Goal: Task Accomplishment & Management: Use online tool/utility

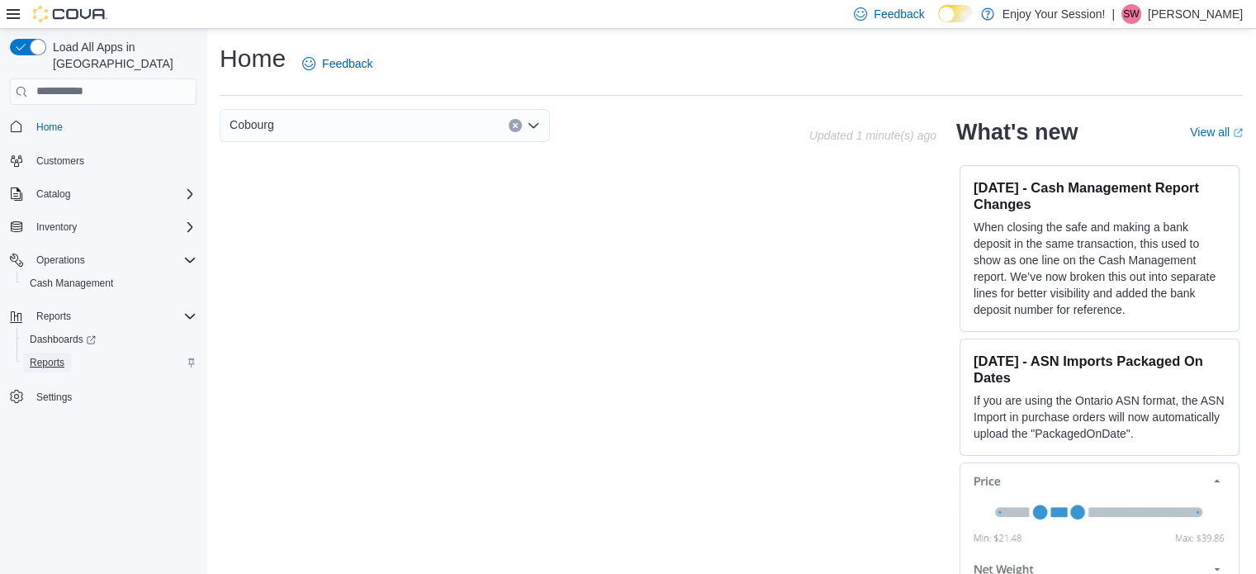
click at [53, 356] on span "Reports" at bounding box center [47, 362] width 35 height 13
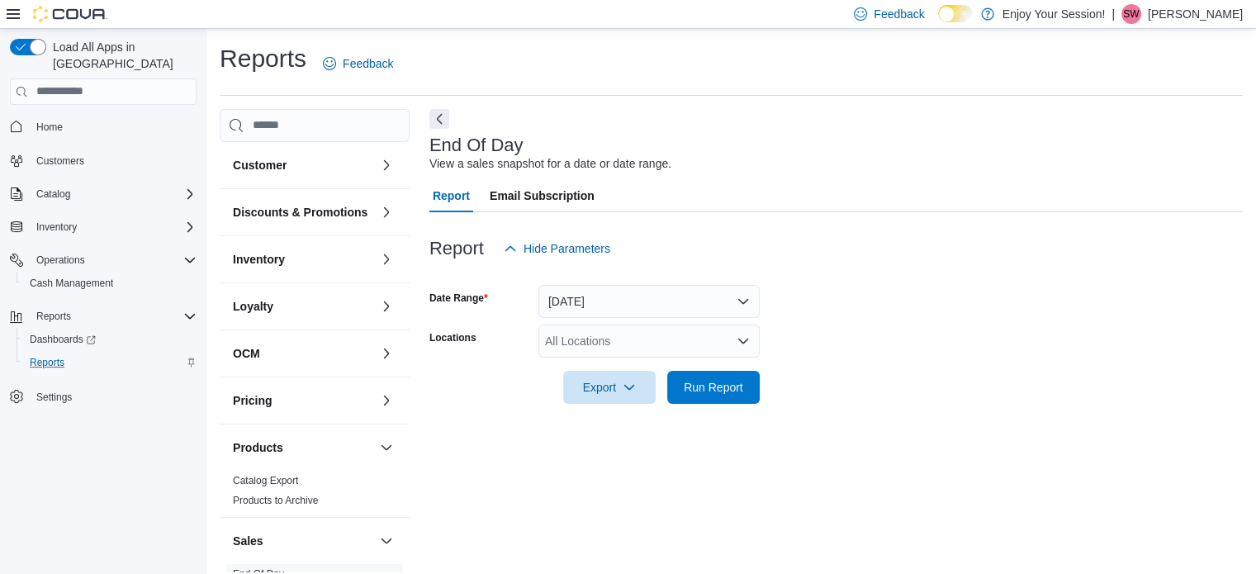
scroll to position [11, 0]
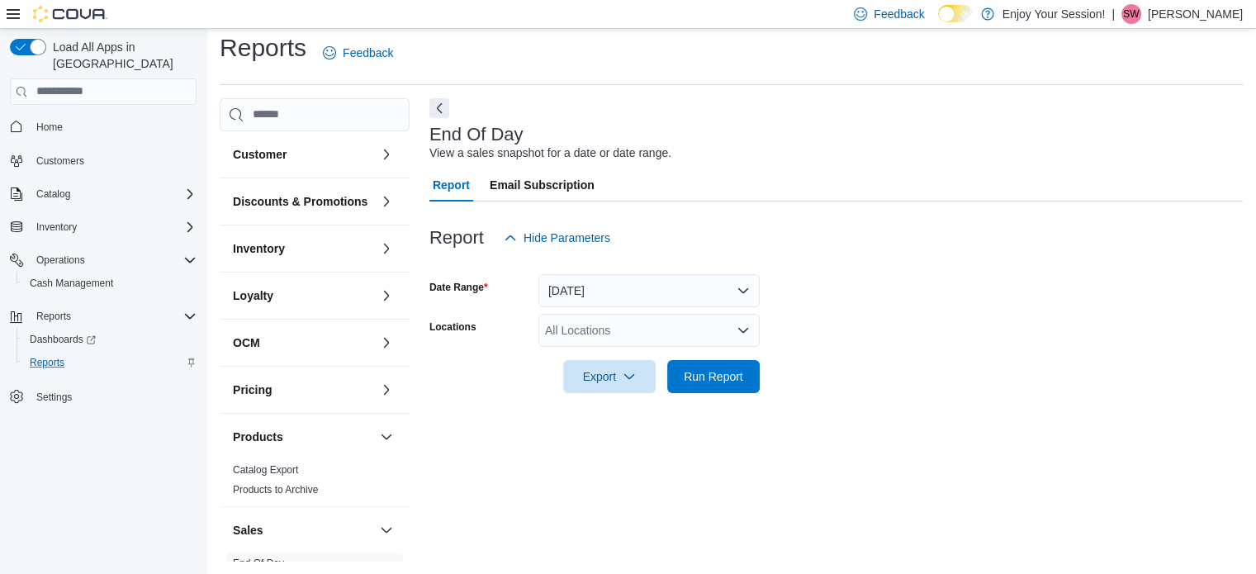
click at [748, 334] on icon "Open list of options" at bounding box center [743, 330] width 13 height 13
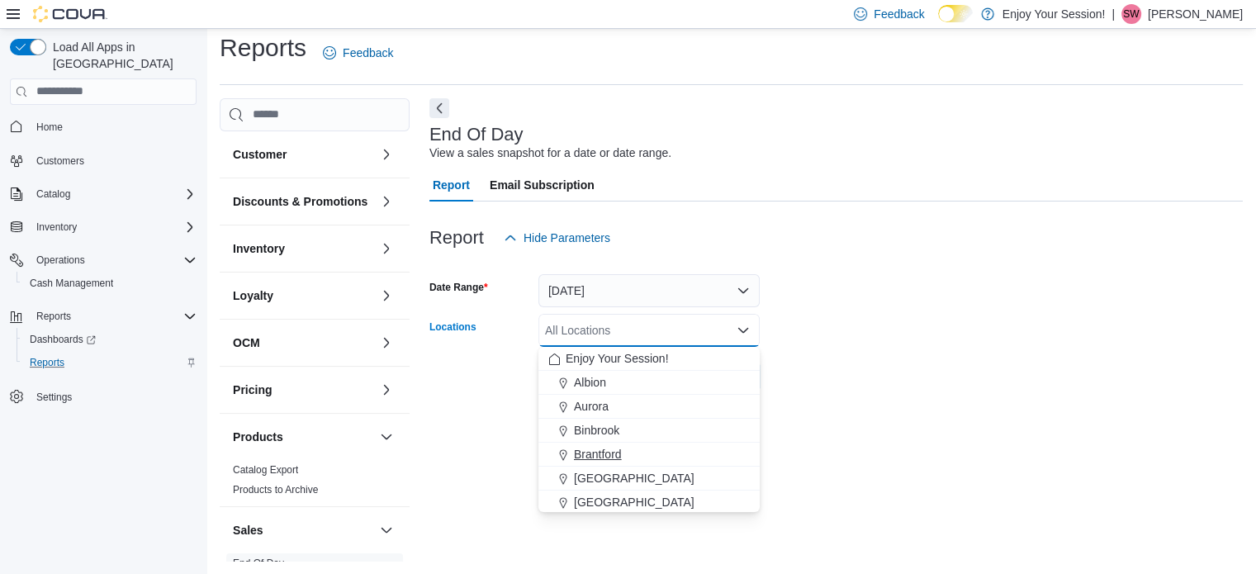
scroll to position [83, 0]
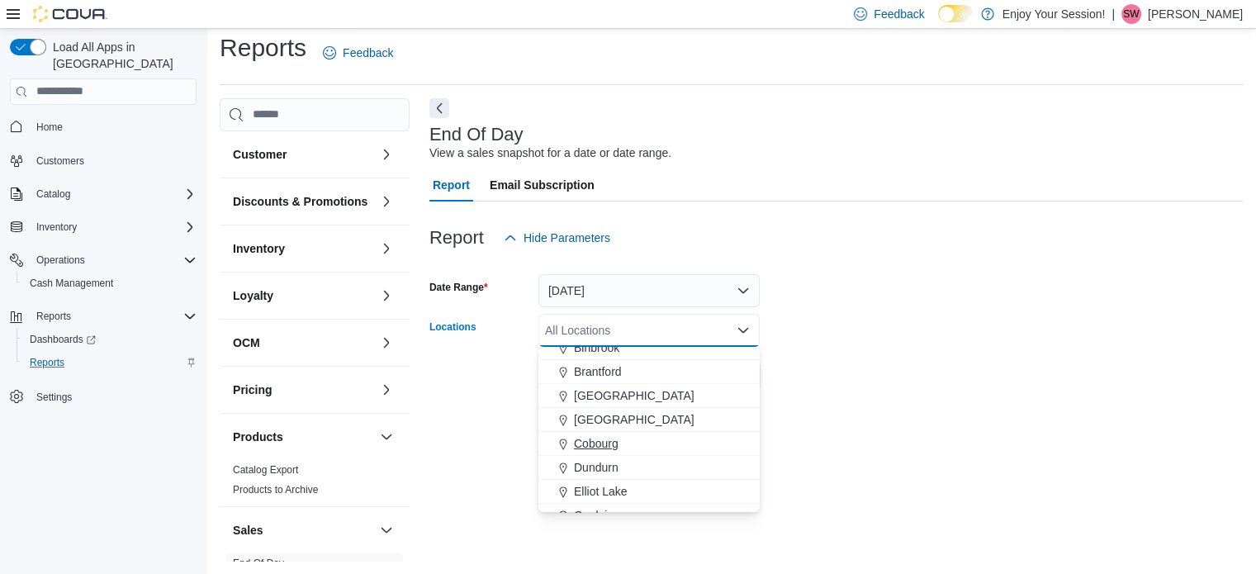
click at [610, 444] on span "Cobourg" at bounding box center [596, 443] width 45 height 17
click at [819, 381] on form "Date Range Today Locations Cobourg Combo box. Selected. Cobourg. Press Backspac…" at bounding box center [837, 323] width 814 height 139
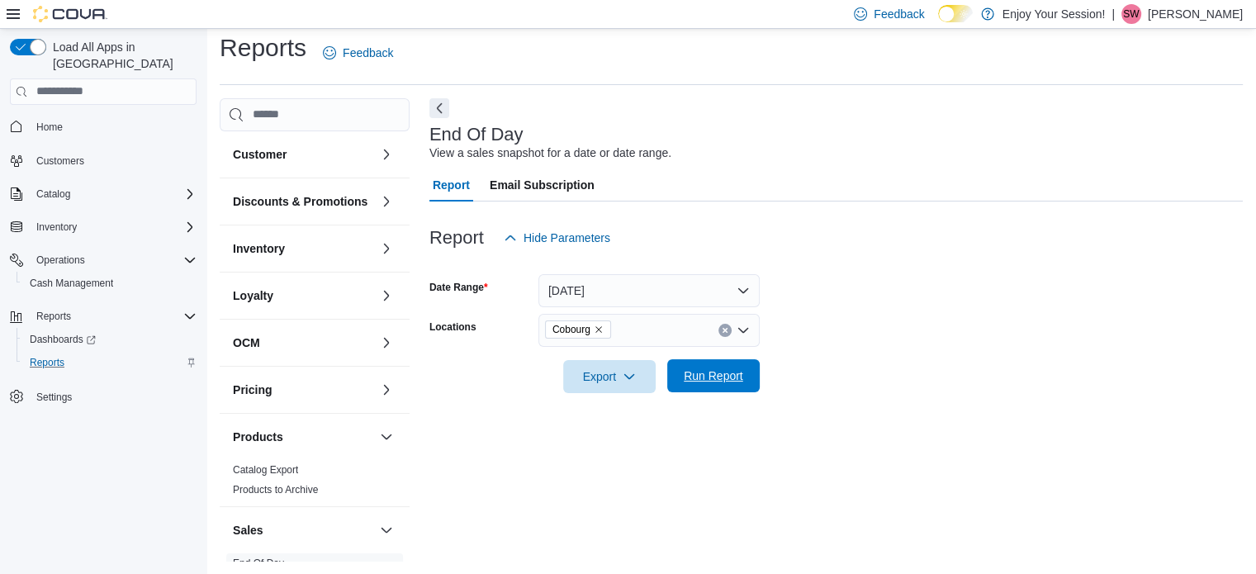
click at [725, 379] on span "Run Report" at bounding box center [713, 376] width 59 height 17
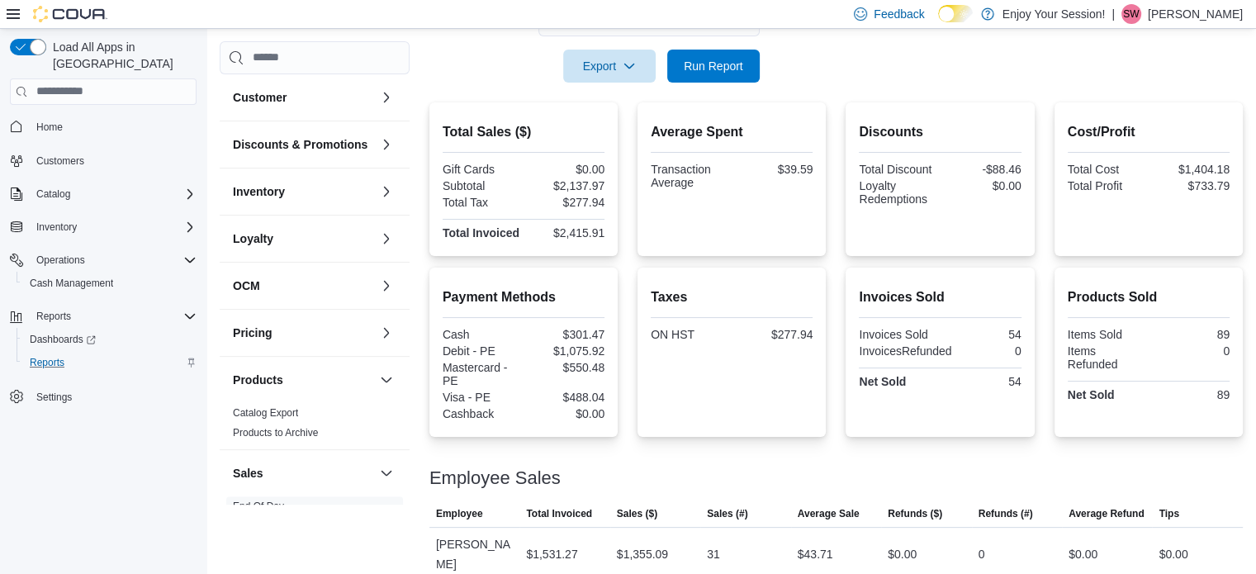
scroll to position [388, 0]
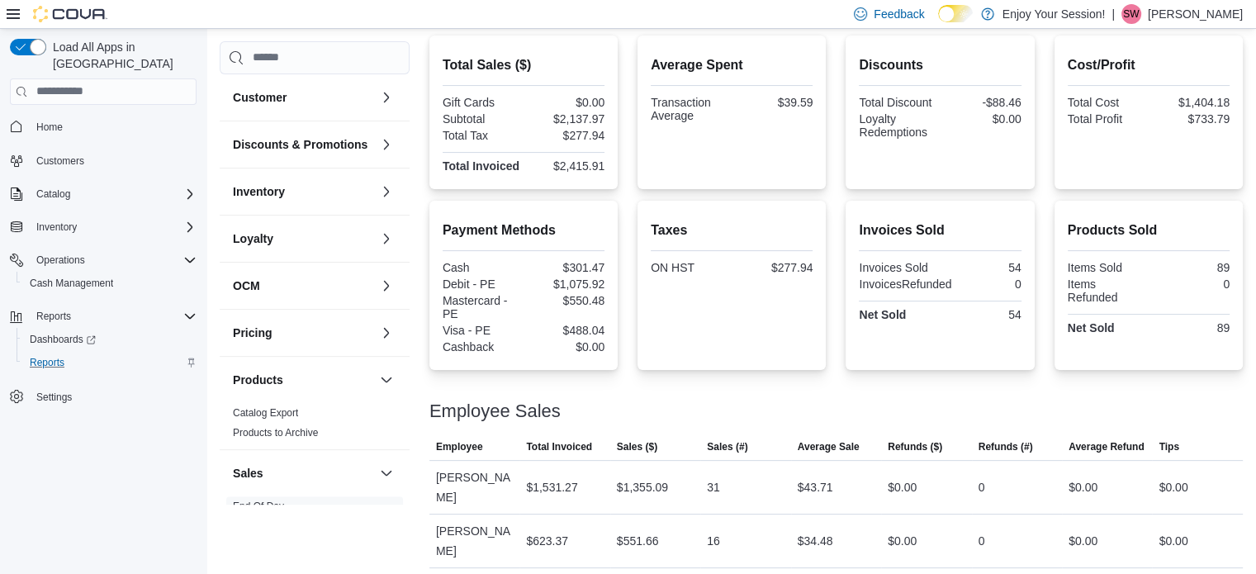
drag, startPoint x: 663, startPoint y: 392, endPoint x: 610, endPoint y: 388, distance: 53.9
click at [610, 388] on div at bounding box center [837, 392] width 814 height 20
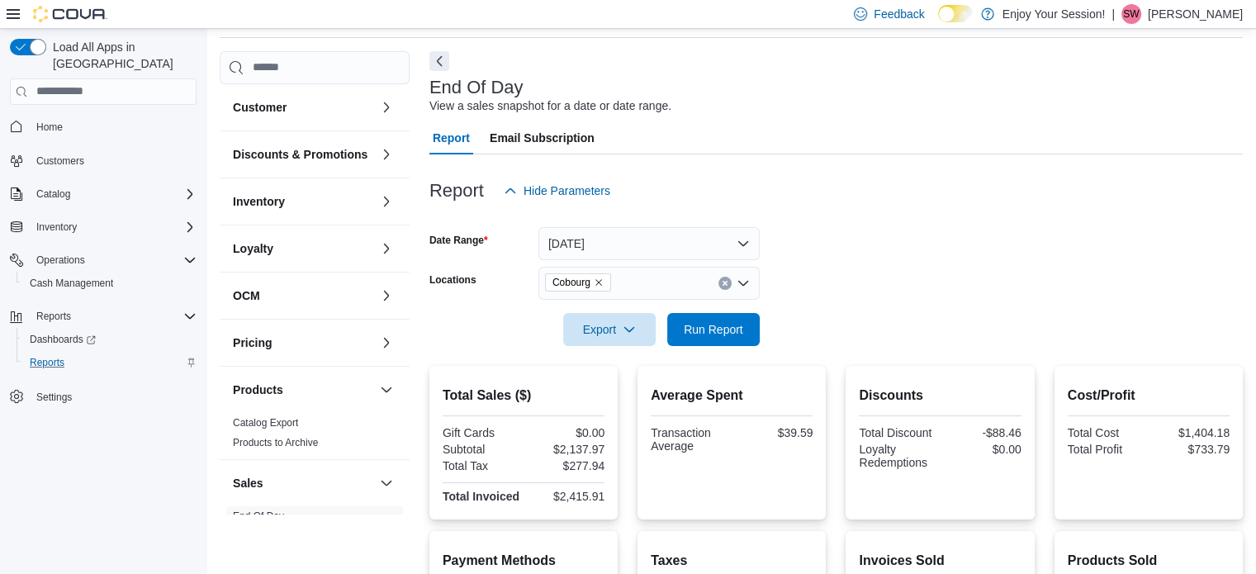
scroll to position [0, 0]
